Goal: Task Accomplishment & Management: Use online tool/utility

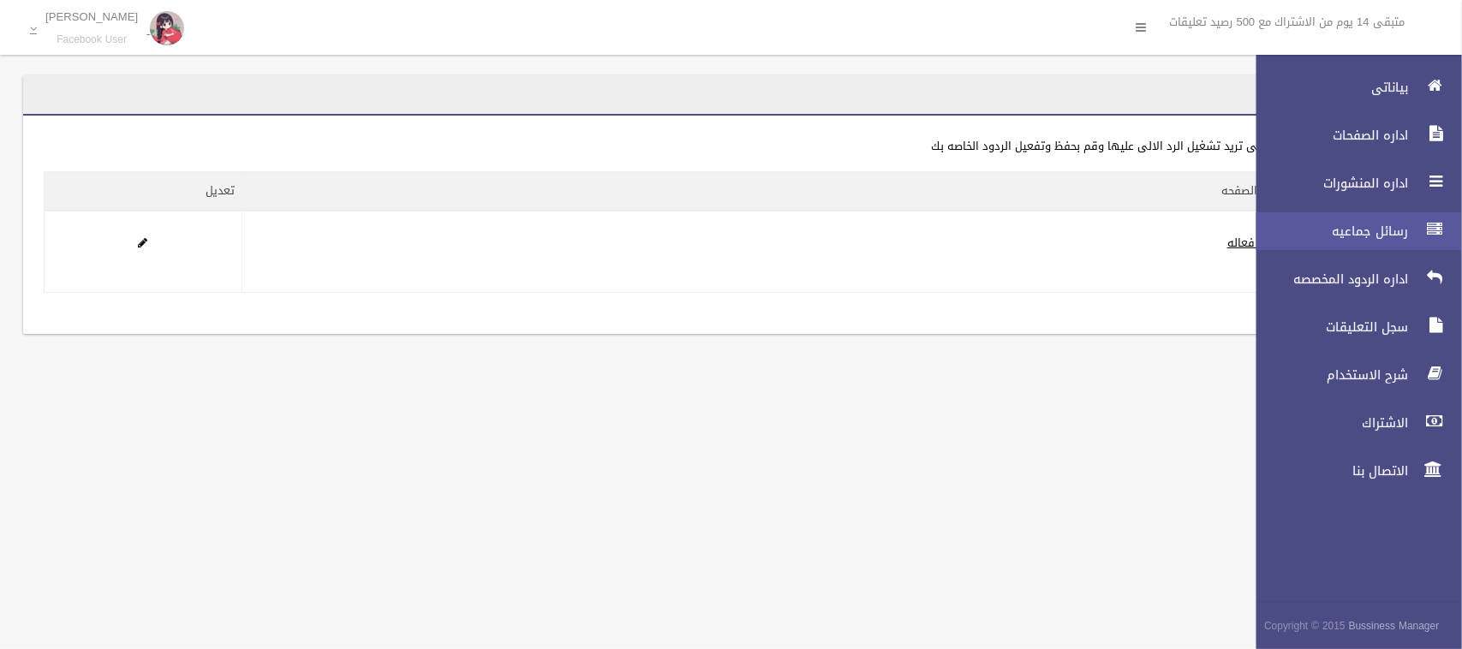
click at [1360, 228] on span "رسائل جماعيه" at bounding box center [1327, 231] width 171 height 17
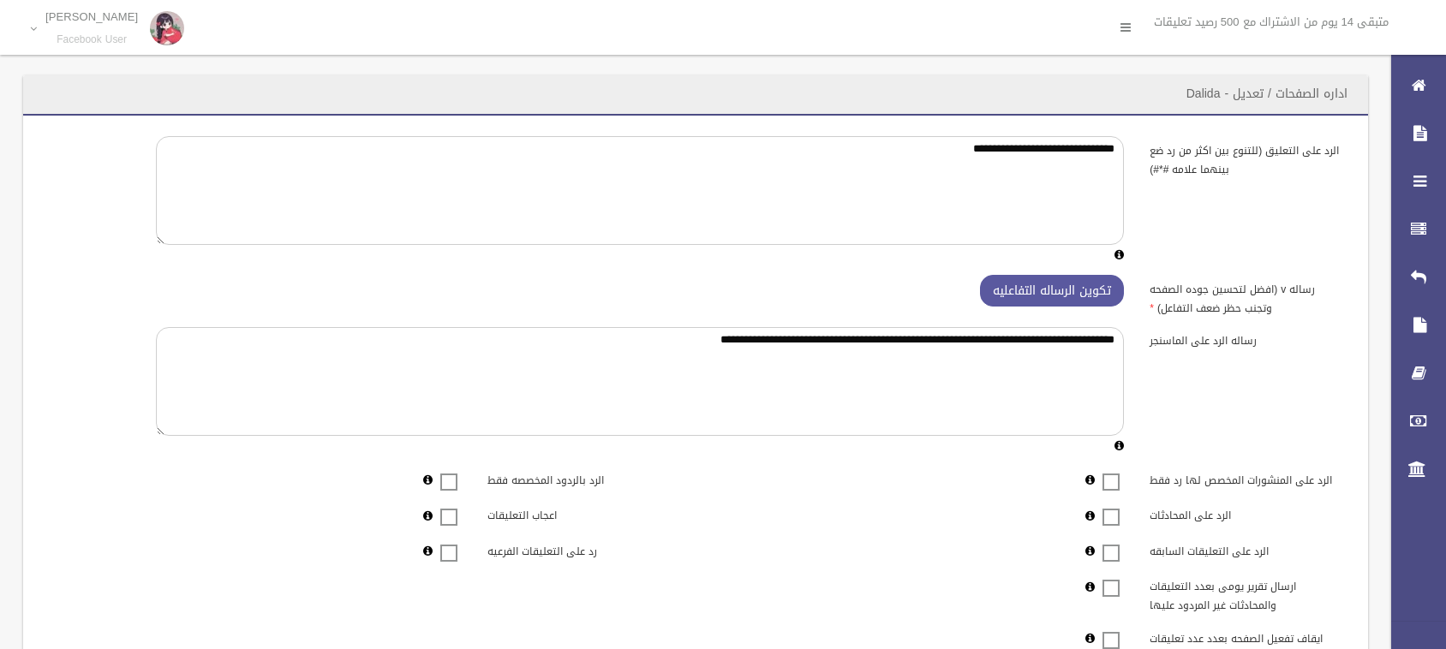
scroll to position [355, 0]
